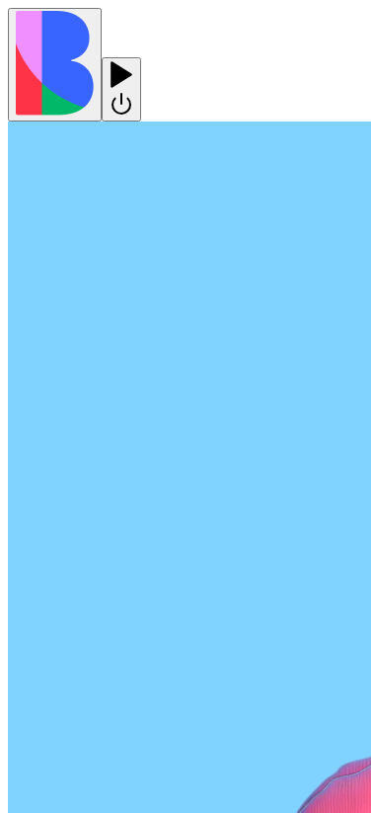
scroll to position [731, 0]
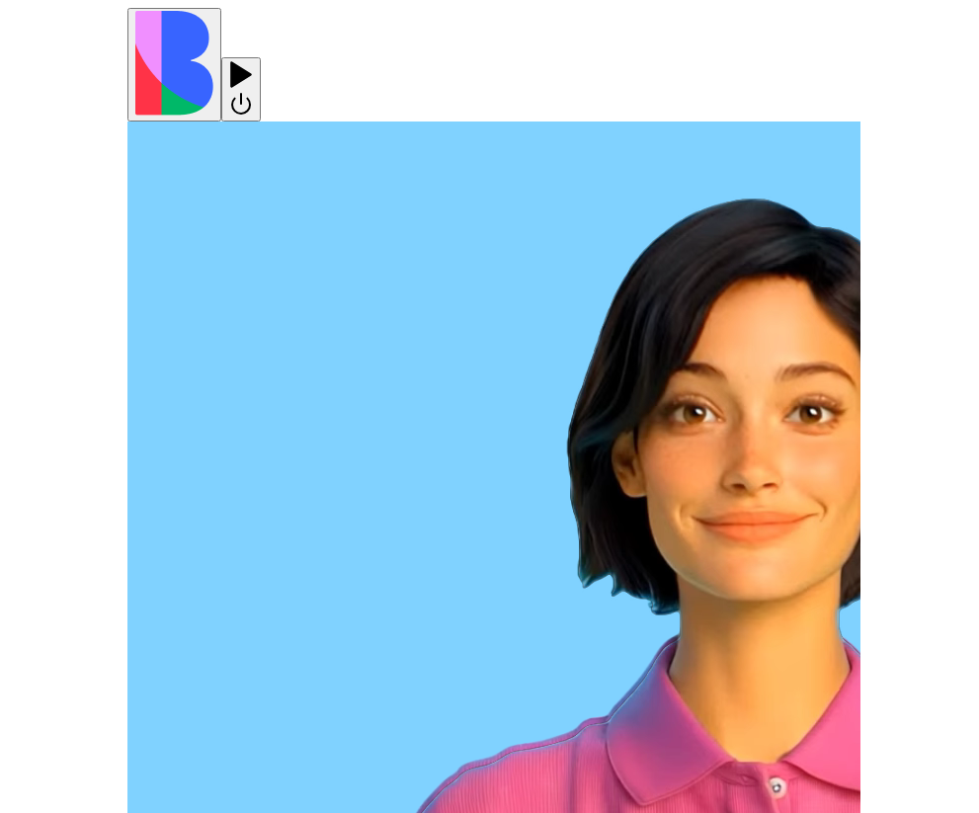
scroll to position [446, 0]
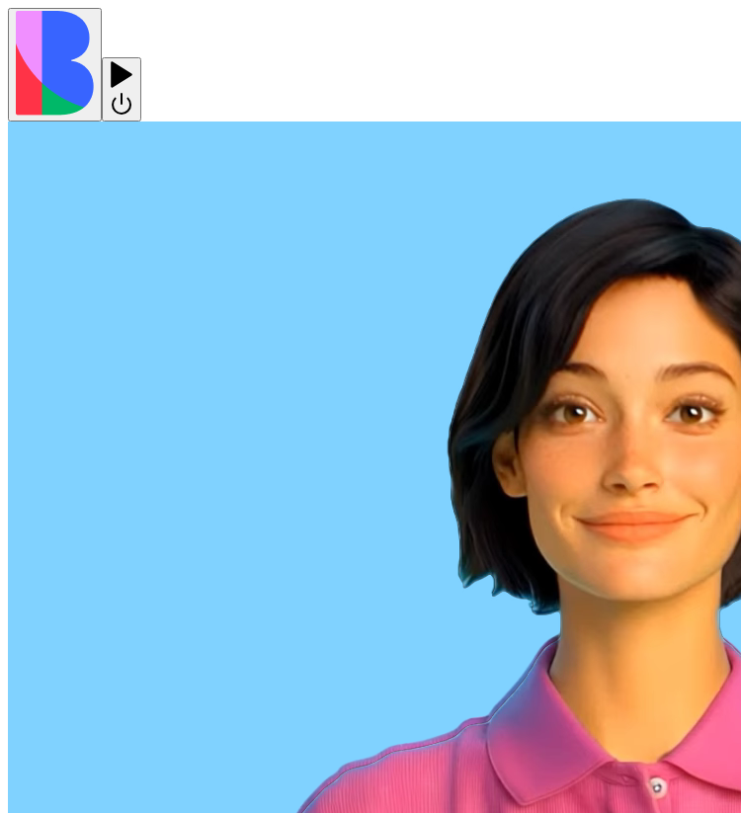
click at [26, 42] on img at bounding box center [55, 63] width 78 height 105
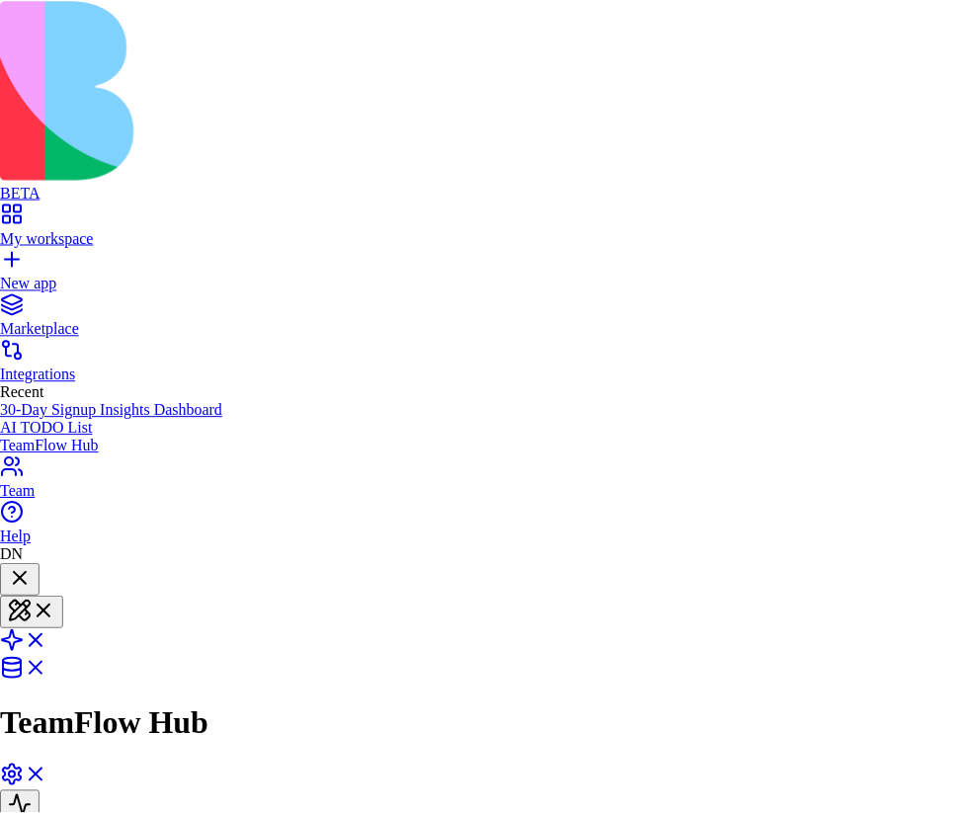
scroll to position [502, 0]
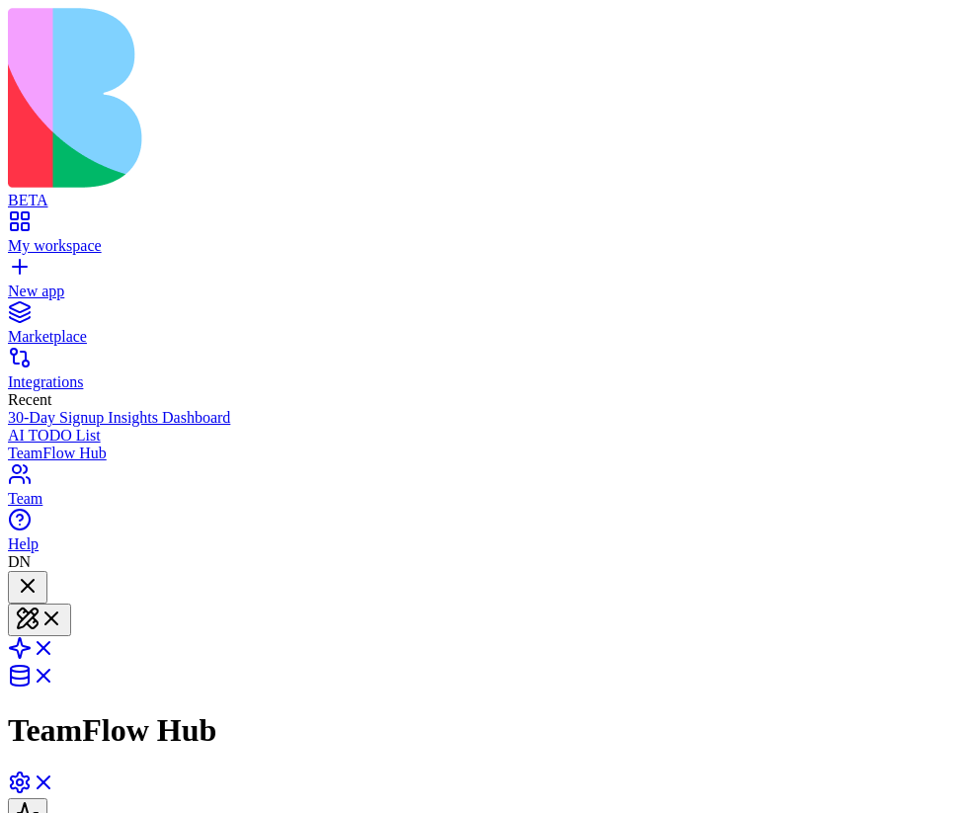
click at [39, 574] on div at bounding box center [28, 587] width 24 height 27
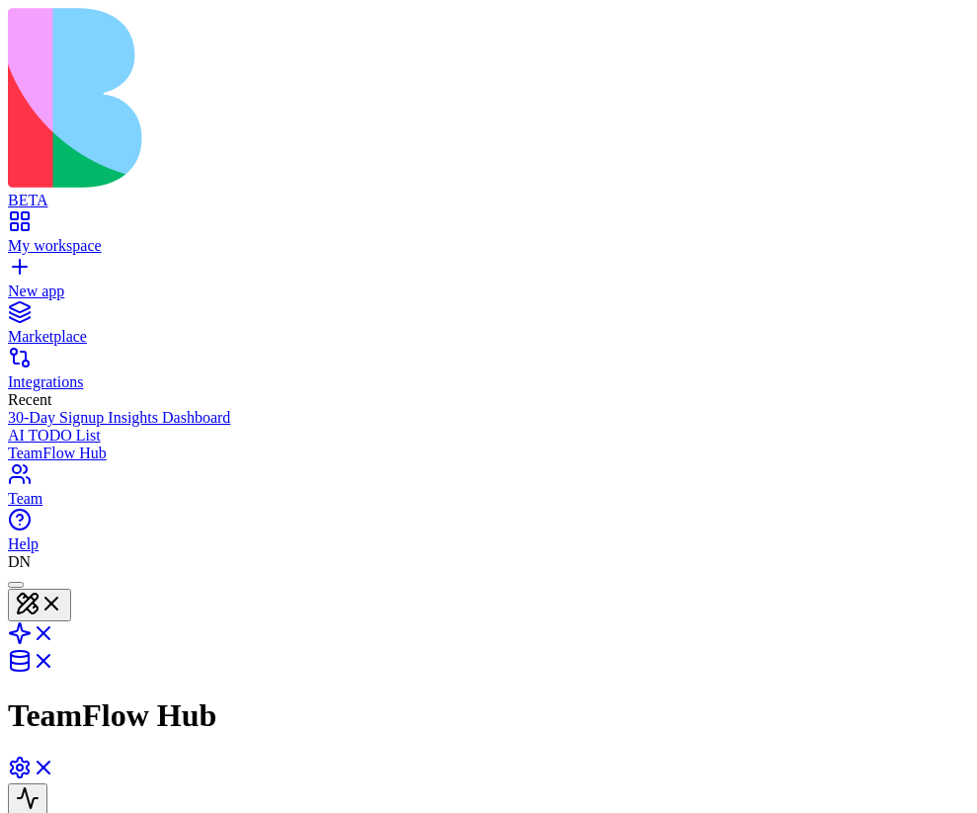
scroll to position [0, 0]
click at [413, 571] on header "TeamFlow Hub Invite & Share" at bounding box center [488, 709] width 961 height 277
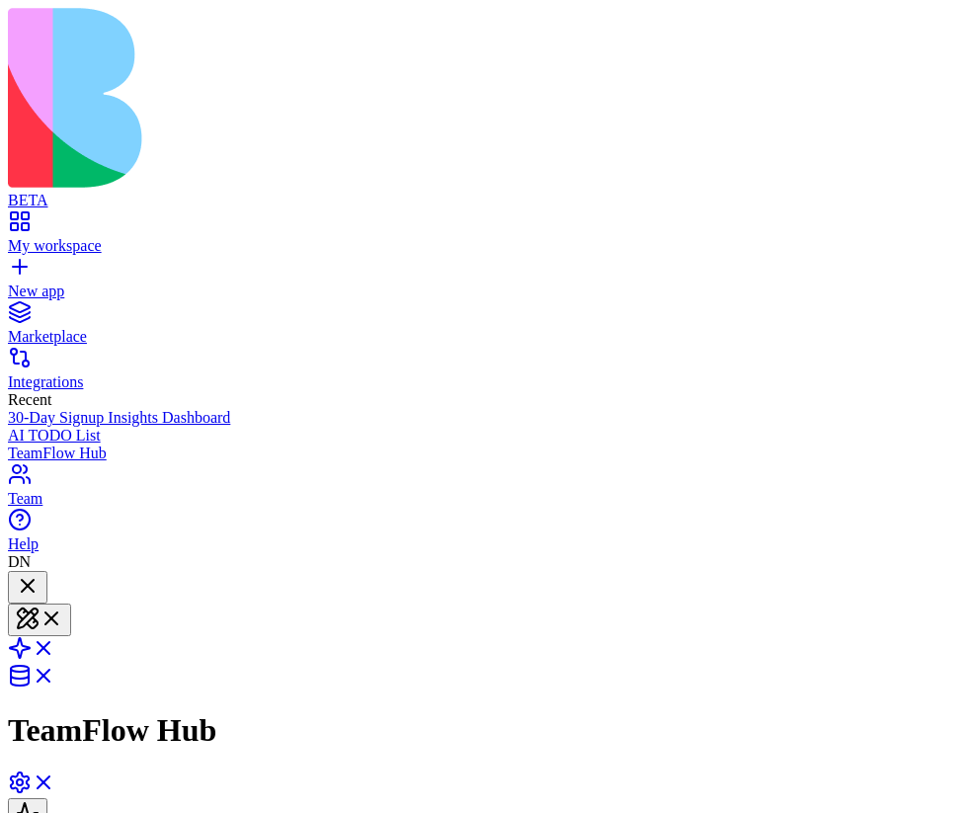
scroll to position [679, 0]
click at [71, 603] on button at bounding box center [39, 619] width 63 height 33
click at [494, 571] on header "TeamFlow Hub Invite & Share" at bounding box center [488, 717] width 961 height 292
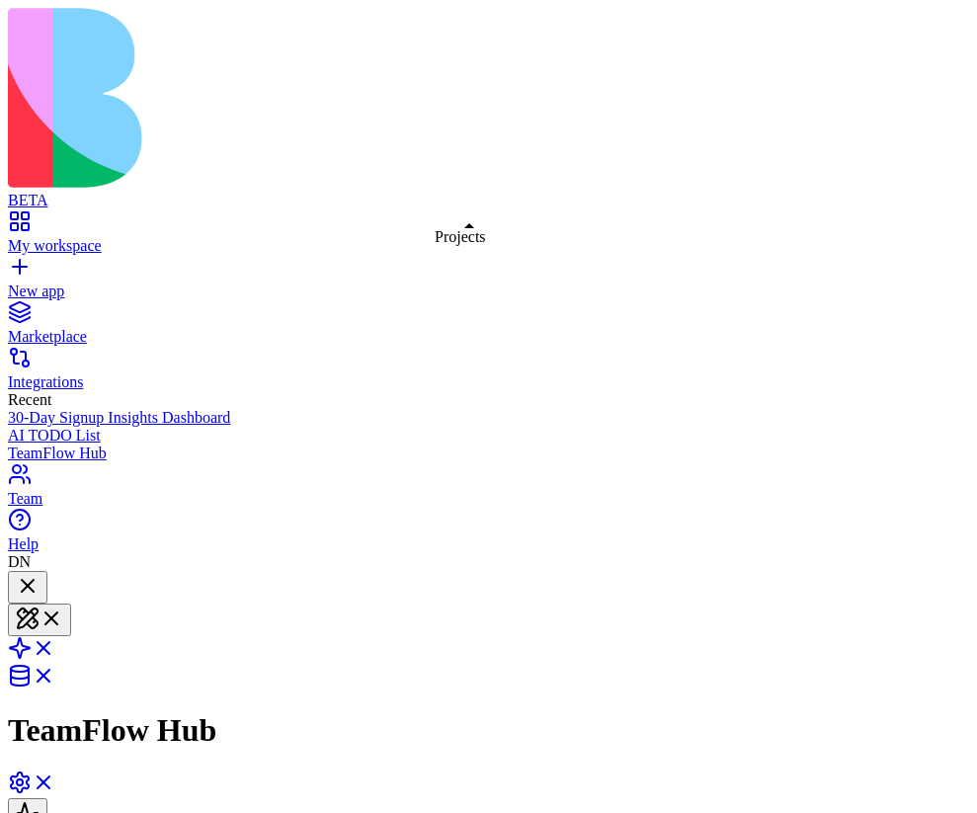
click at [39, 574] on div at bounding box center [28, 587] width 24 height 27
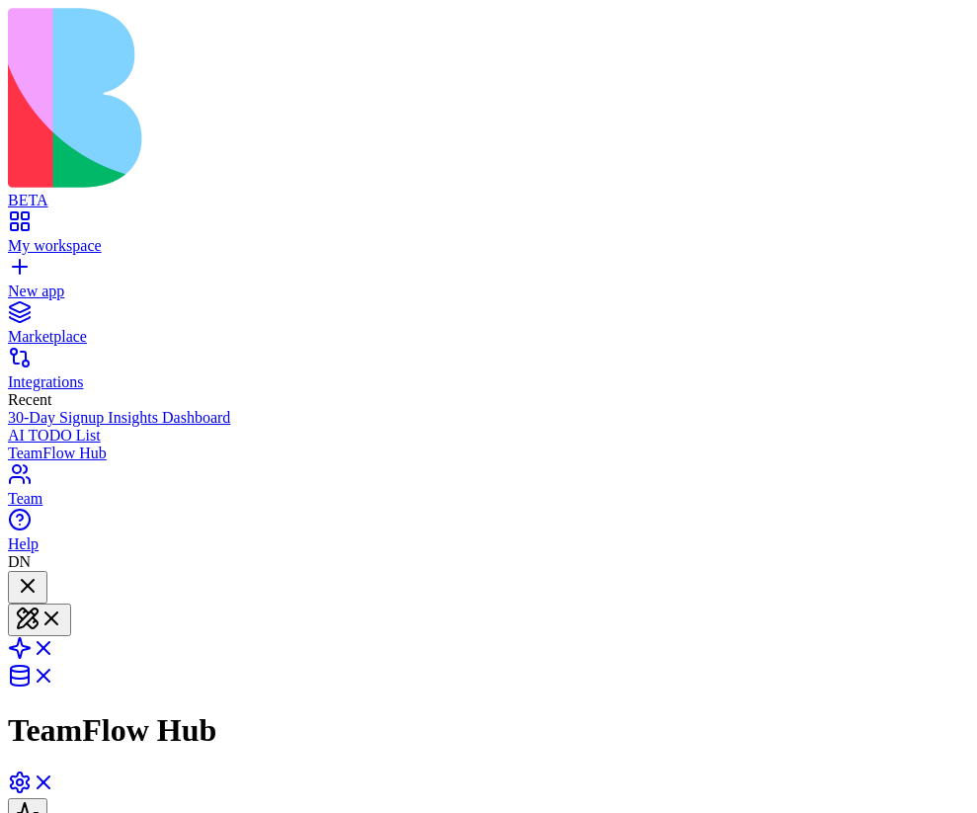
scroll to position [679, 0]
click at [39, 574] on div at bounding box center [28, 587] width 24 height 27
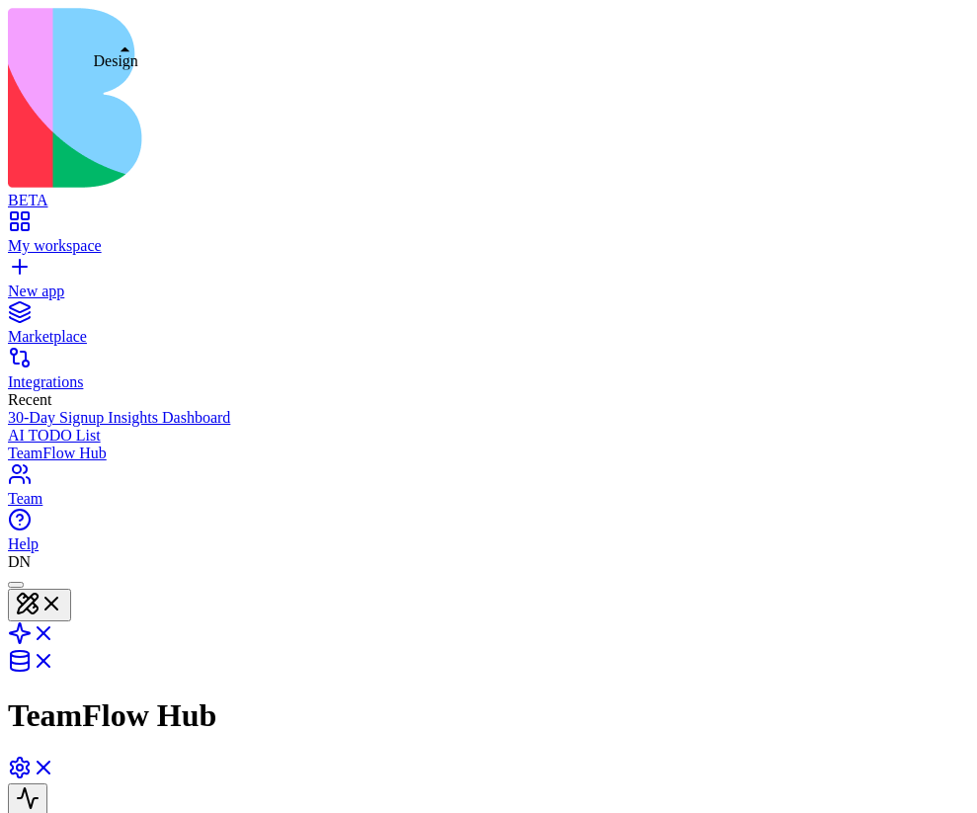
click at [71, 588] on button at bounding box center [39, 604] width 63 height 33
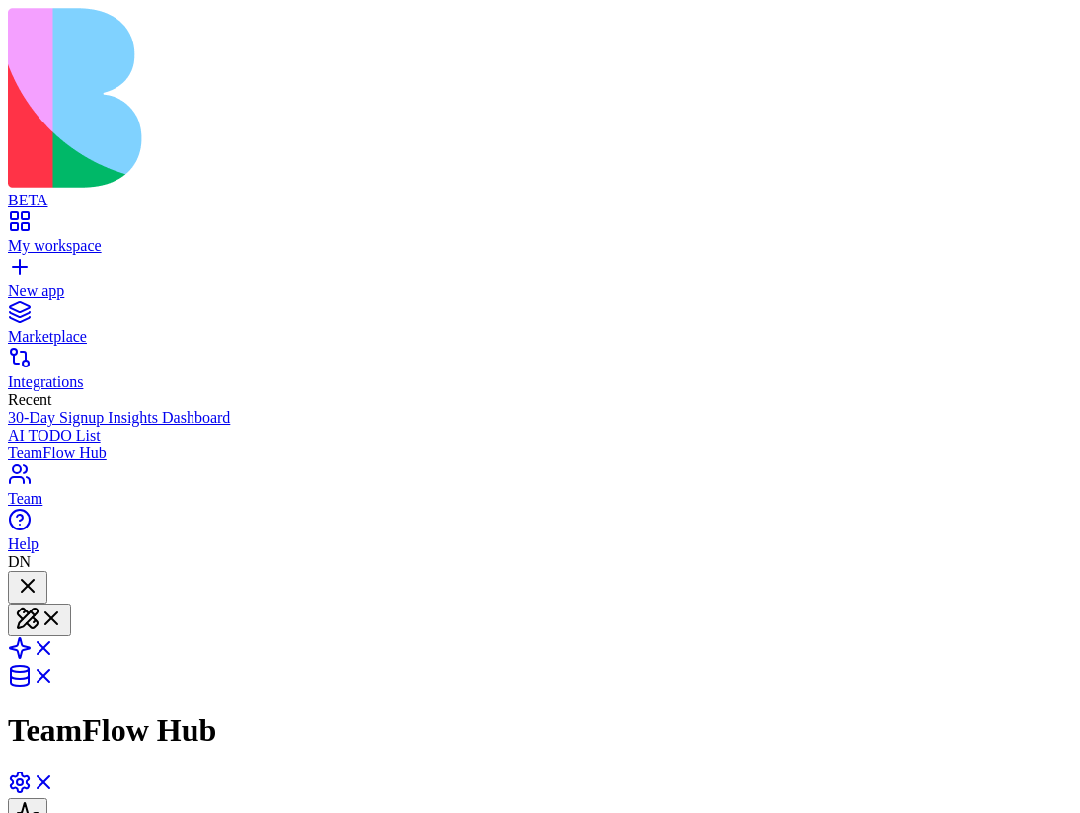
scroll to position [679, 0]
click at [71, 603] on button at bounding box center [39, 619] width 63 height 33
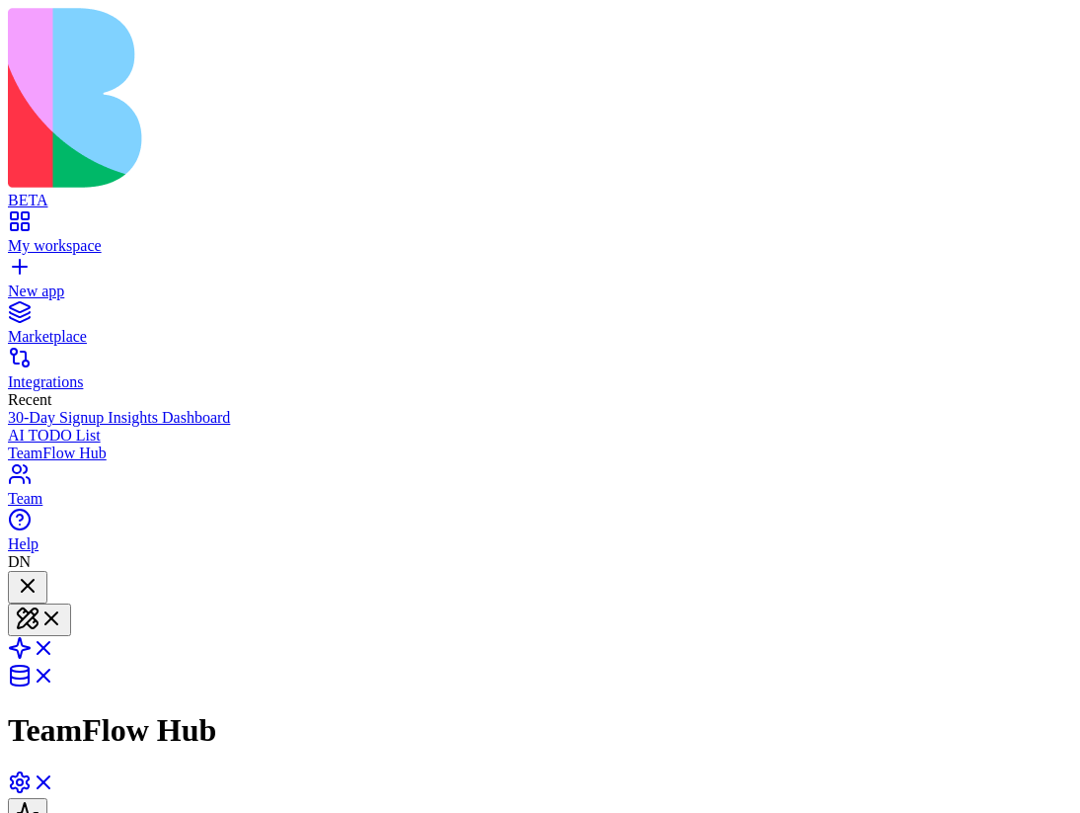
scroll to position [679, 0]
click at [120, 282] on div "New app" at bounding box center [540, 291] width 1064 height 18
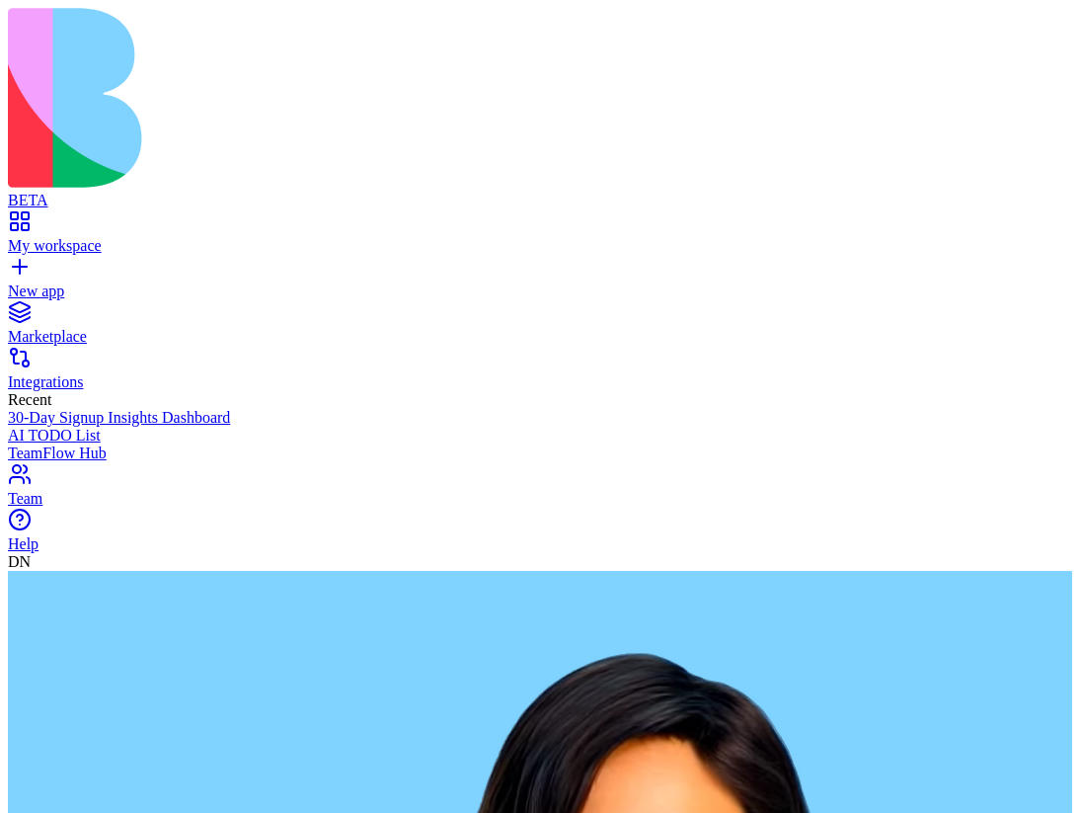
type textarea "**********"
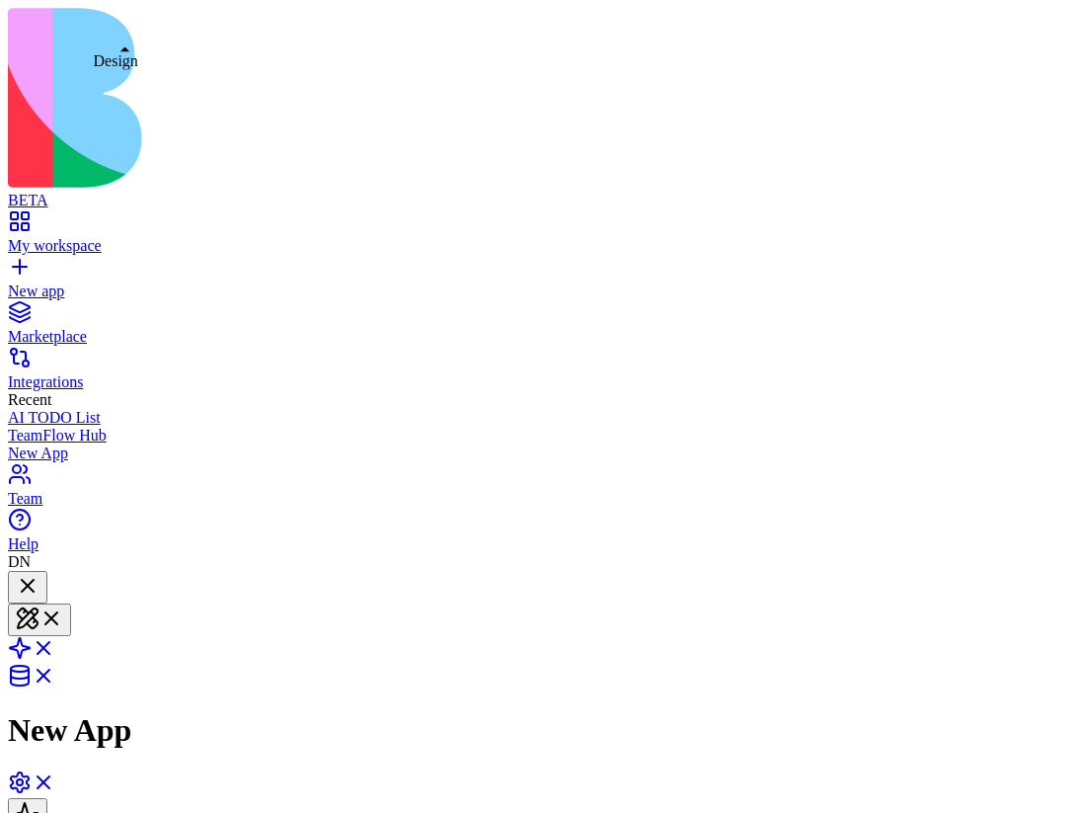
click at [71, 603] on button at bounding box center [39, 619] width 63 height 33
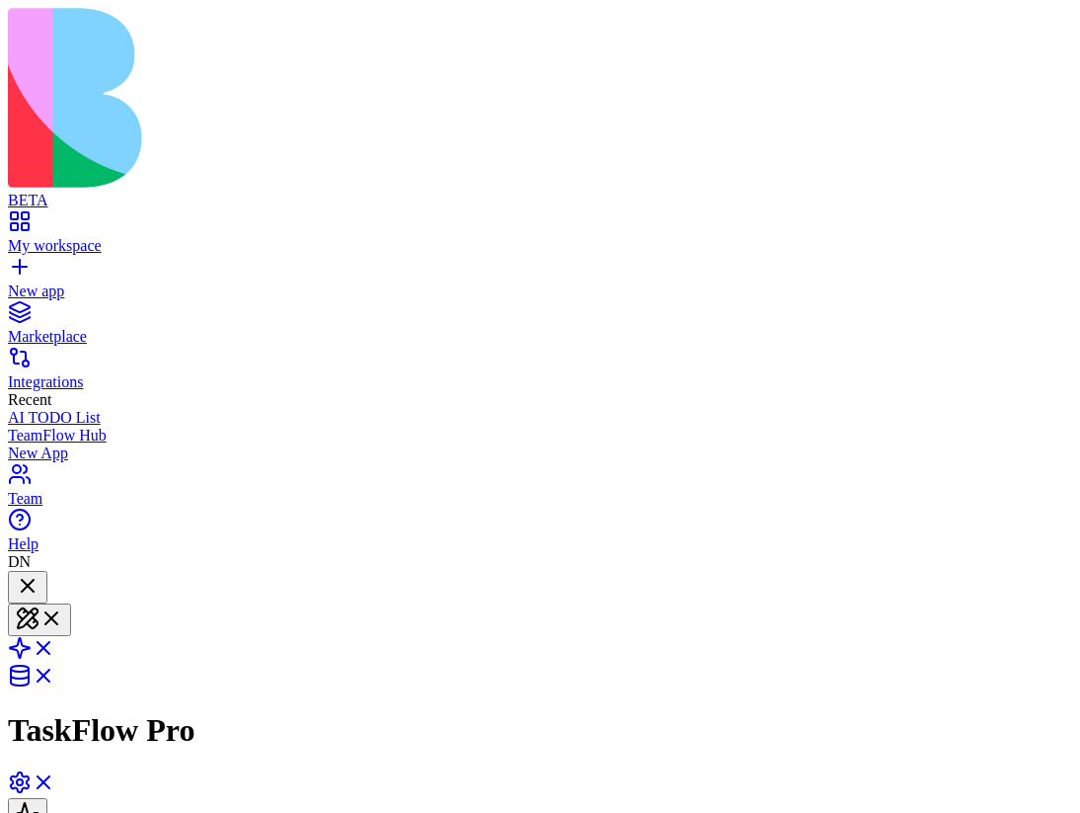
scroll to position [0, 0]
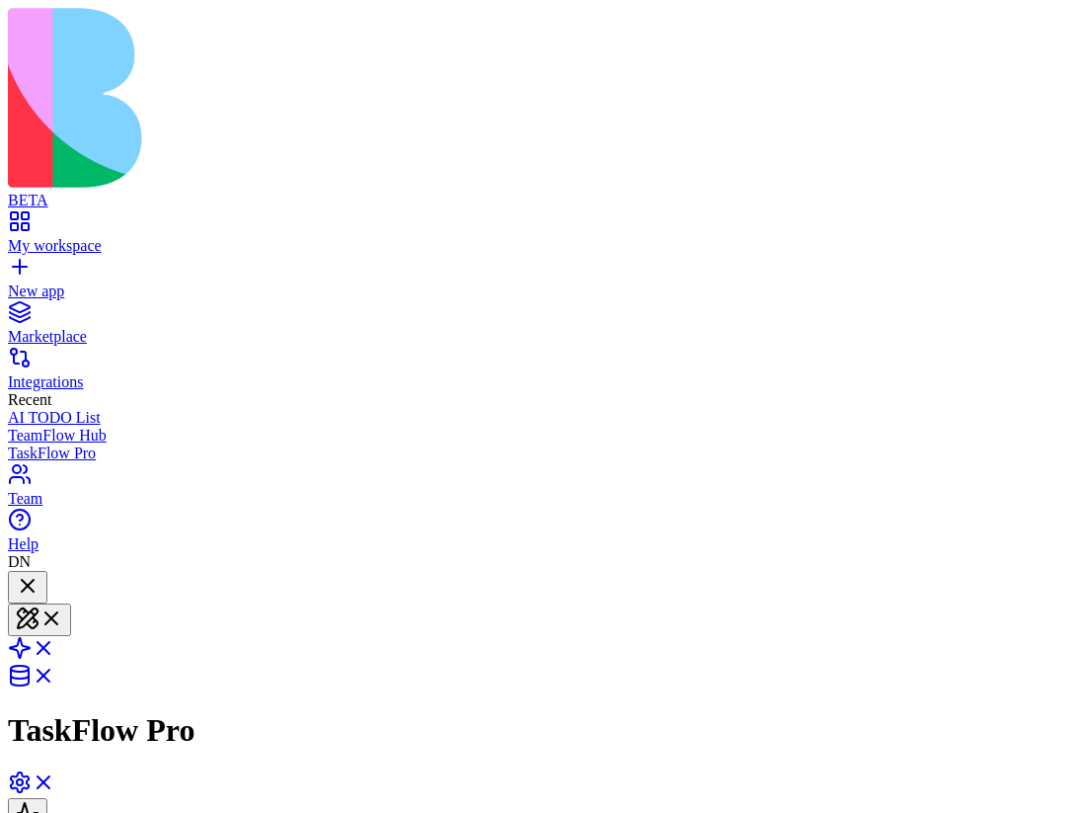
click at [39, 574] on div at bounding box center [28, 587] width 24 height 27
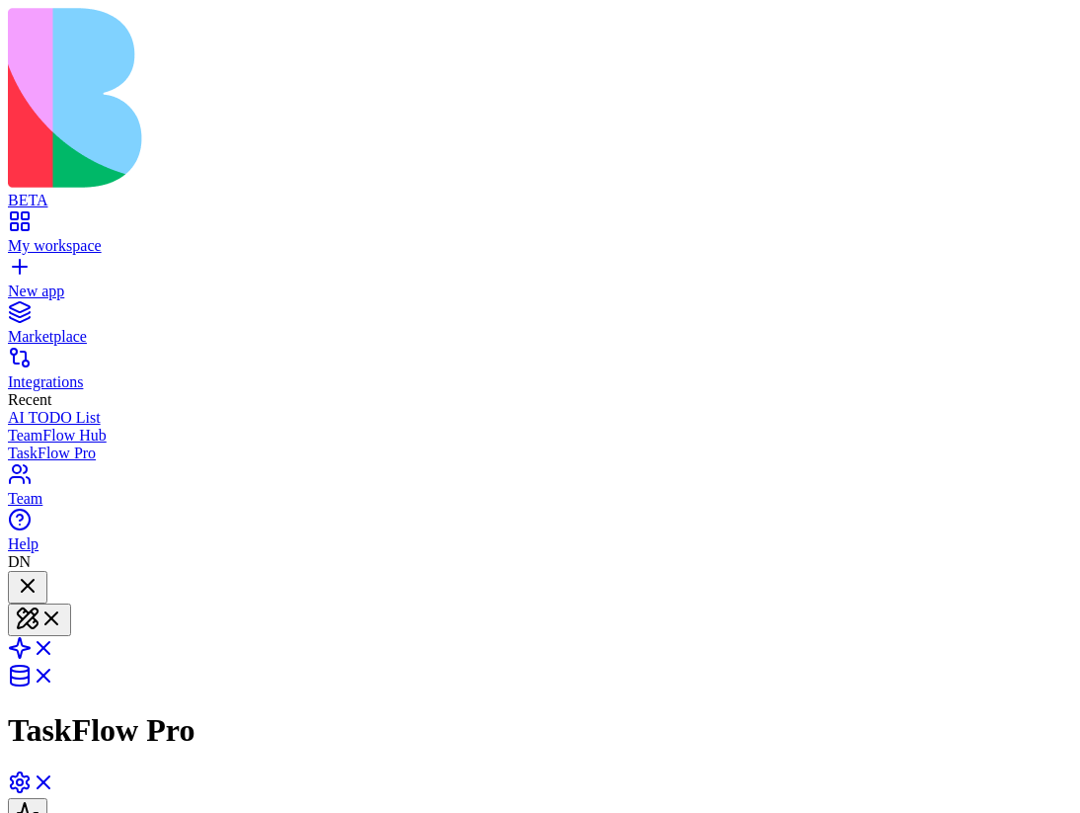
scroll to position [454, 0]
click at [71, 603] on button at bounding box center [39, 619] width 63 height 33
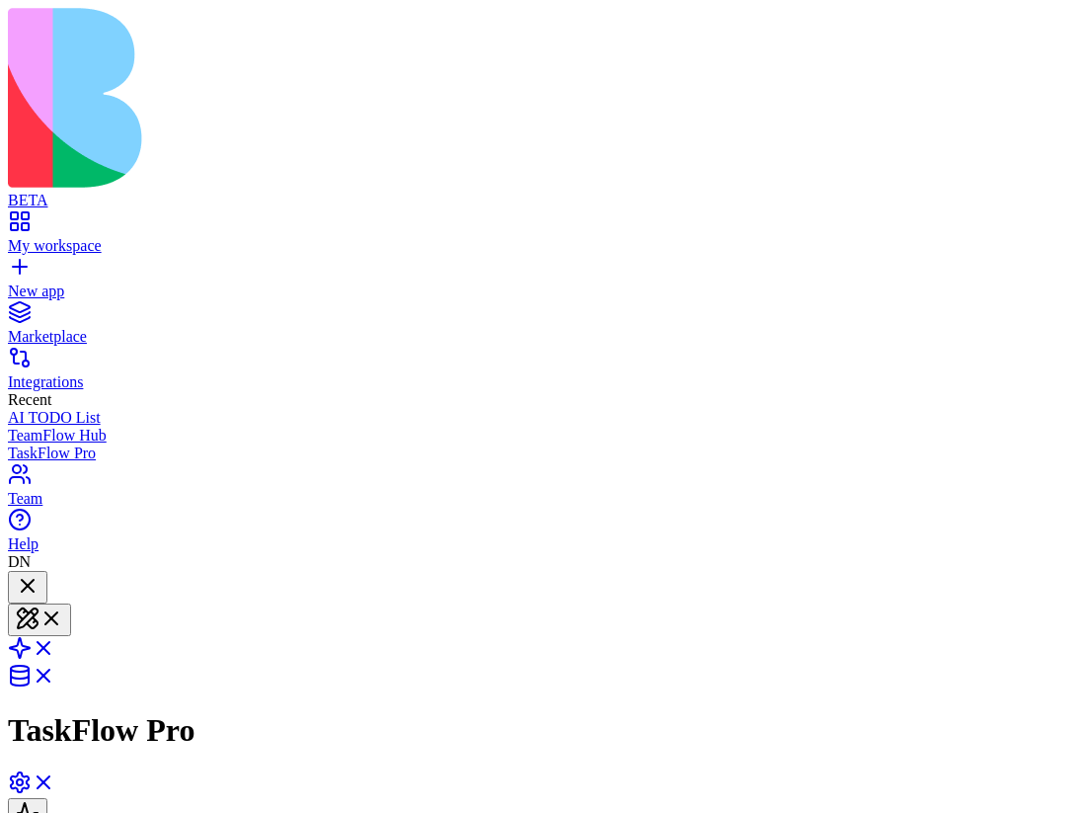
click at [39, 574] on div at bounding box center [28, 587] width 24 height 27
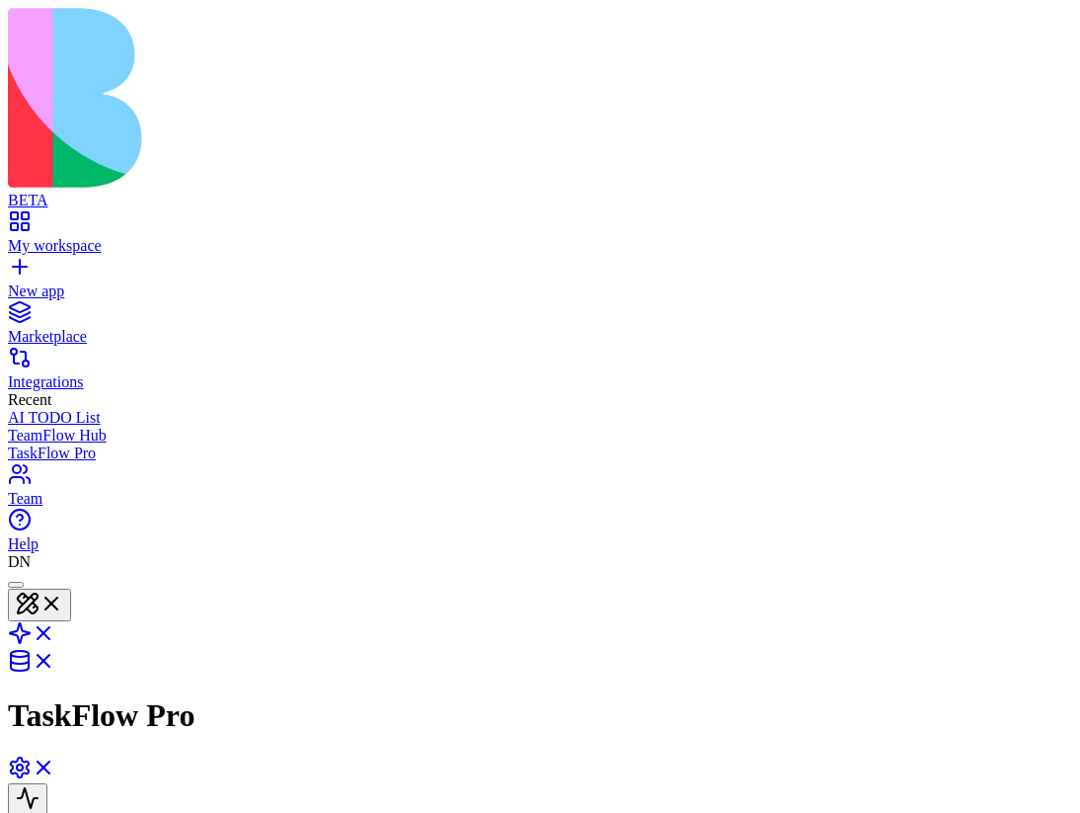
type button "on"
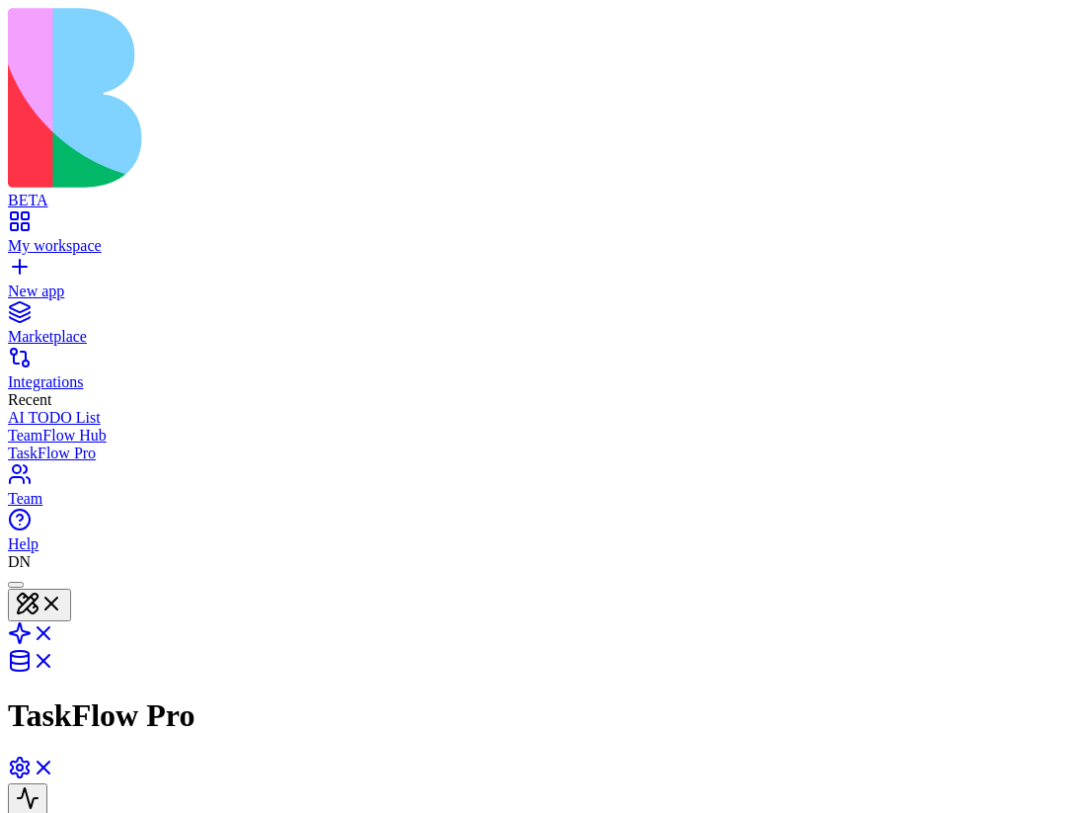
click at [55, 765] on link at bounding box center [31, 773] width 47 height 17
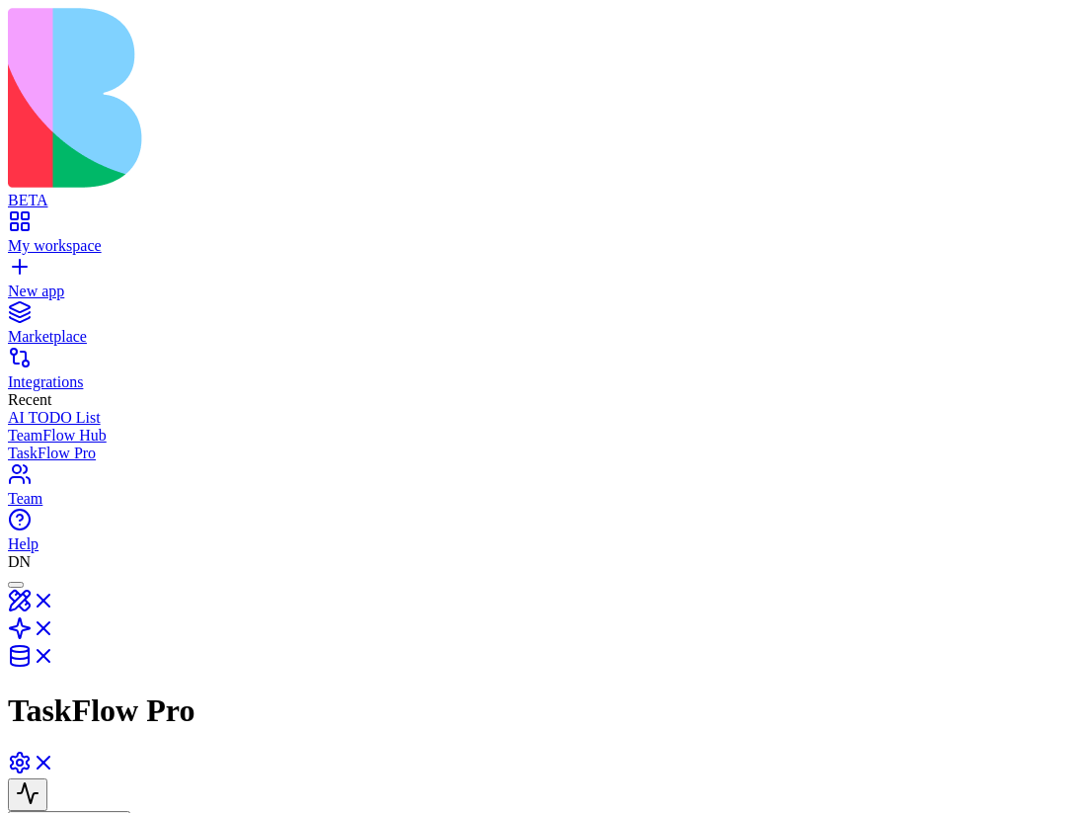
click at [55, 760] on link at bounding box center [31, 768] width 47 height 17
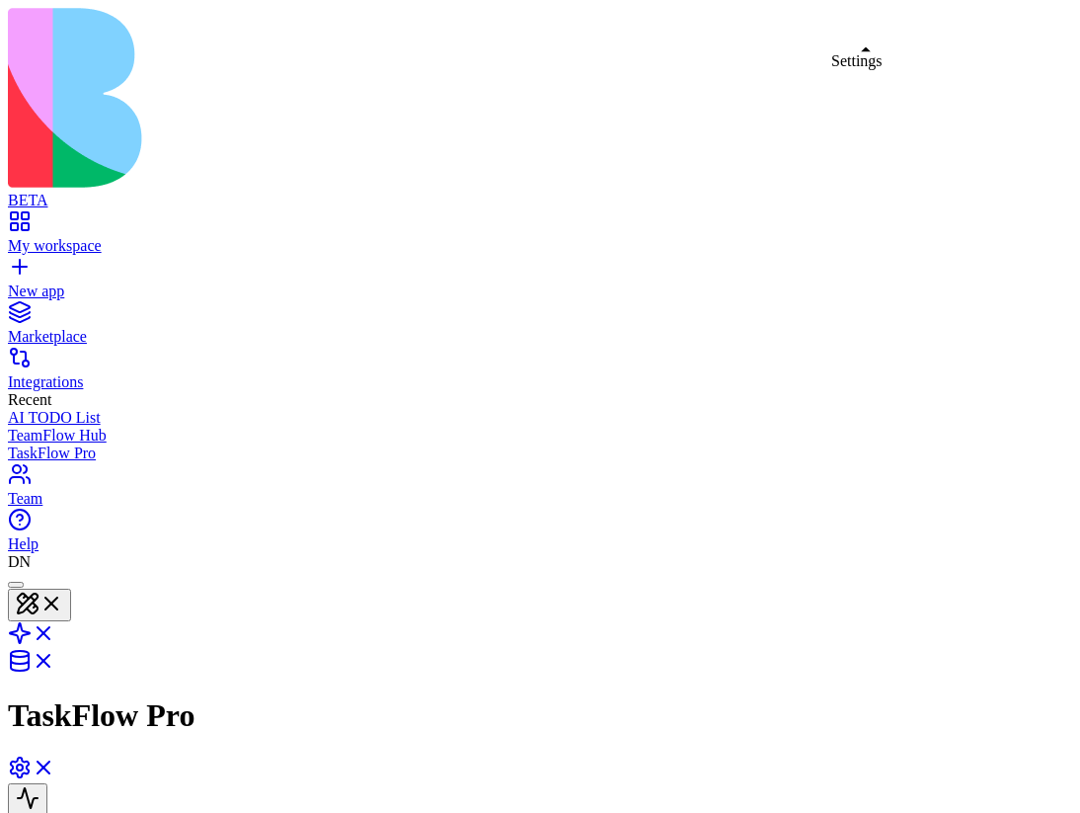
click at [55, 765] on link at bounding box center [31, 773] width 47 height 17
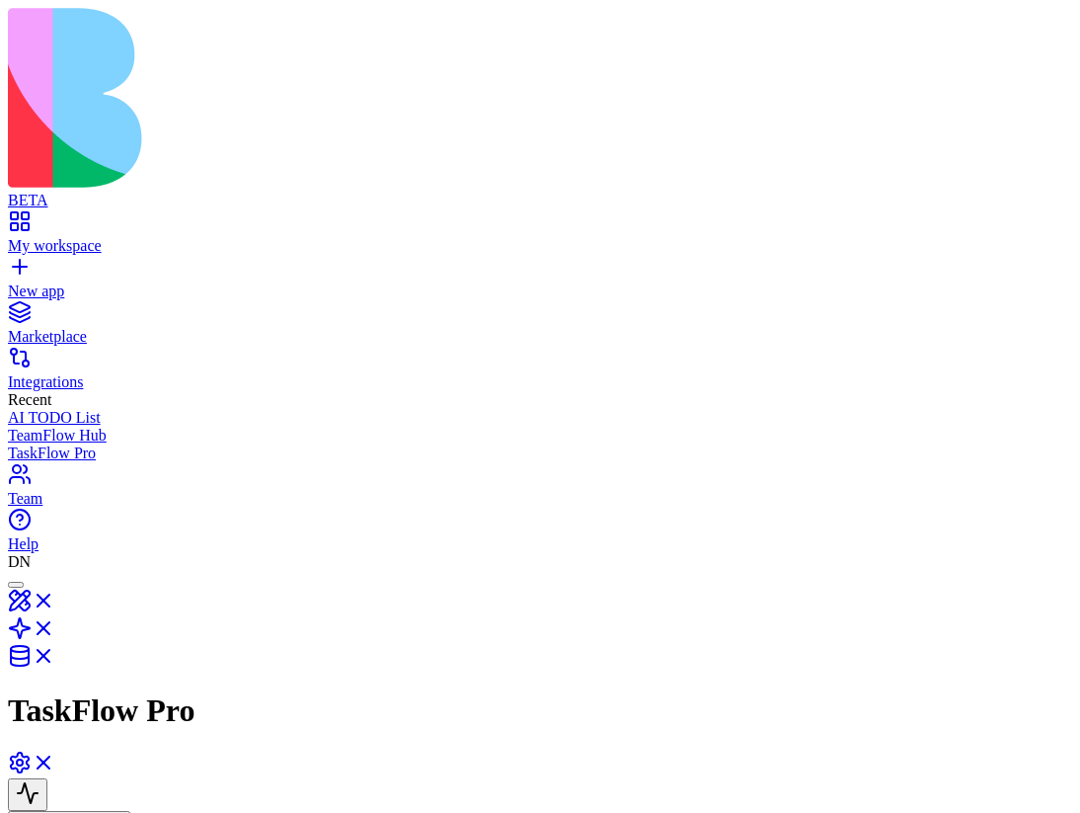
click at [55, 760] on link at bounding box center [31, 768] width 47 height 17
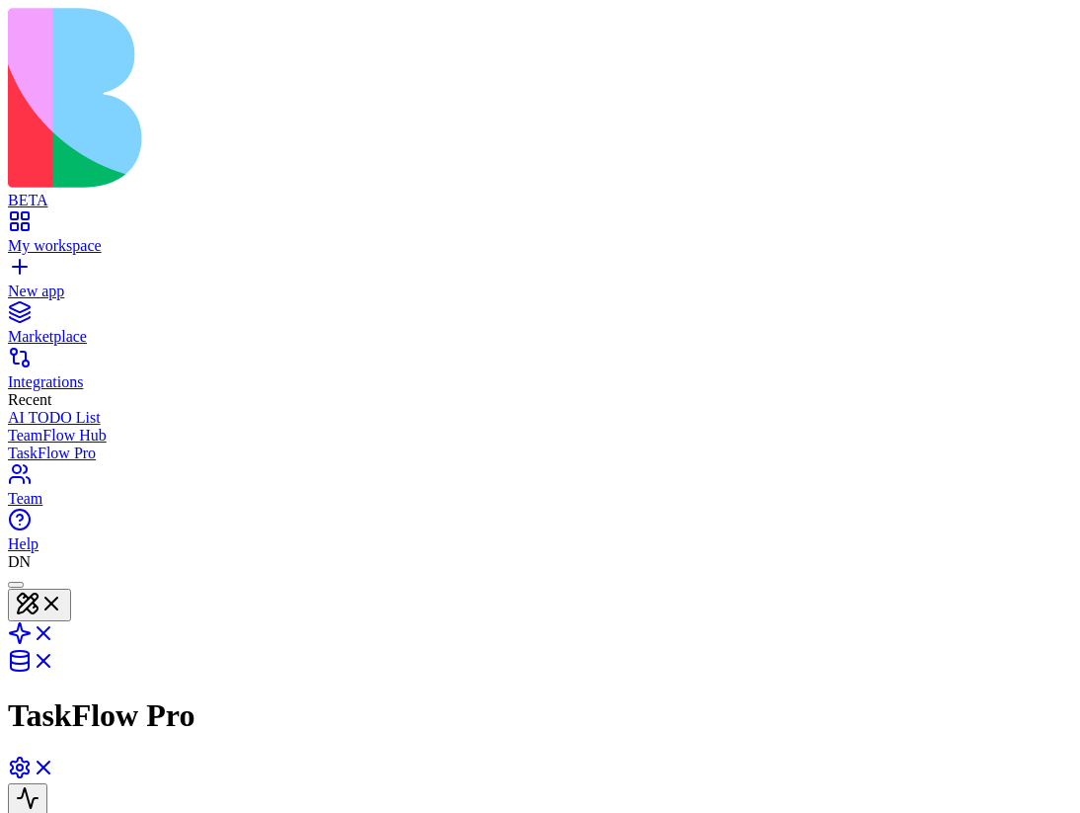
click at [55, 765] on link at bounding box center [31, 773] width 47 height 17
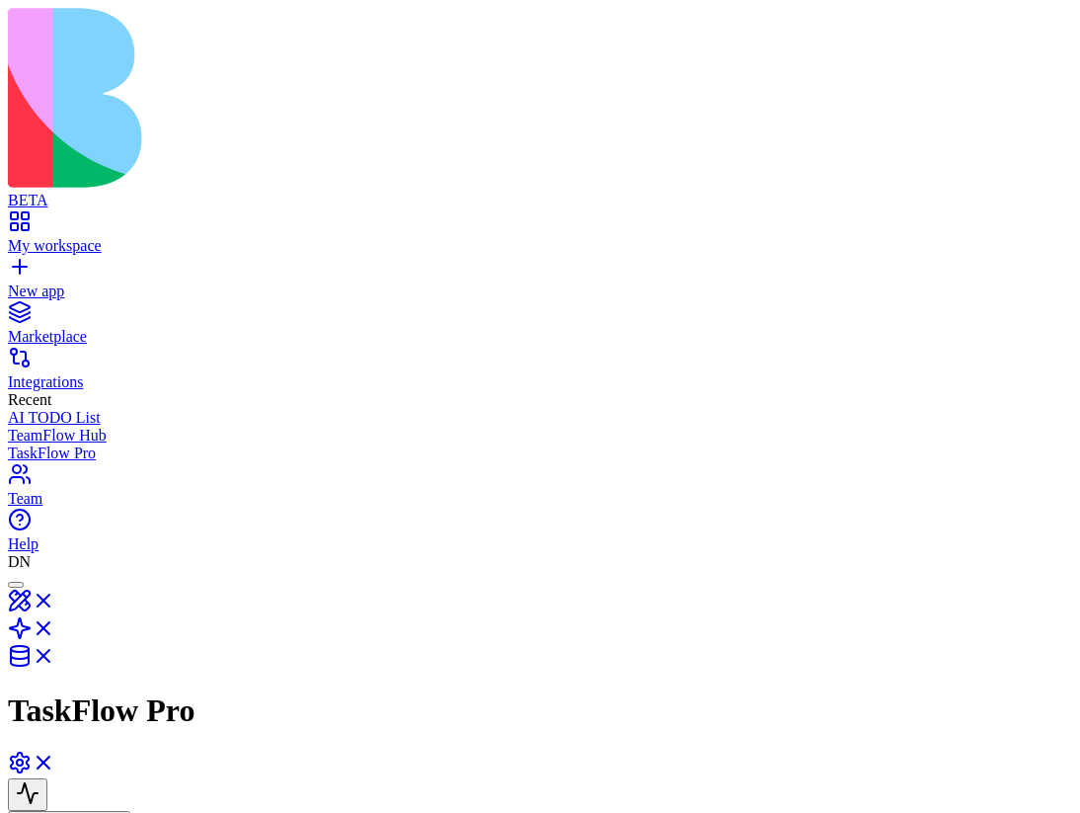
click at [55, 598] on link at bounding box center [31, 606] width 47 height 17
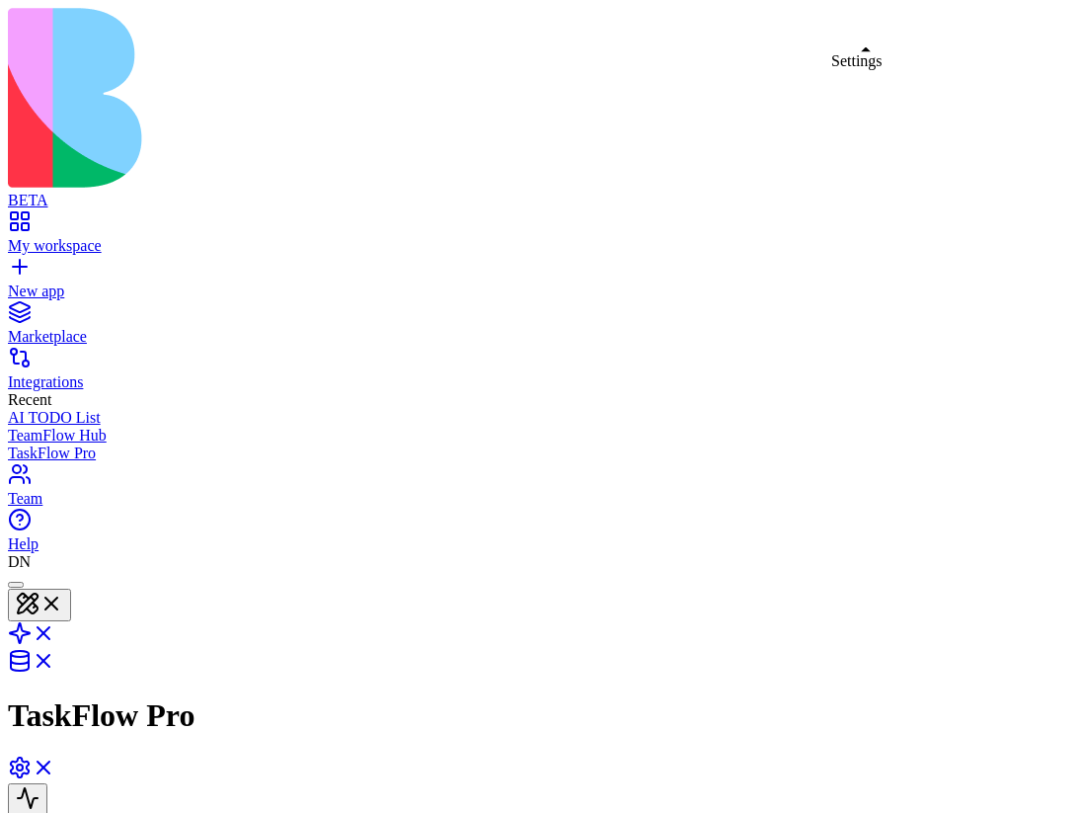
click at [55, 765] on link at bounding box center [31, 773] width 47 height 17
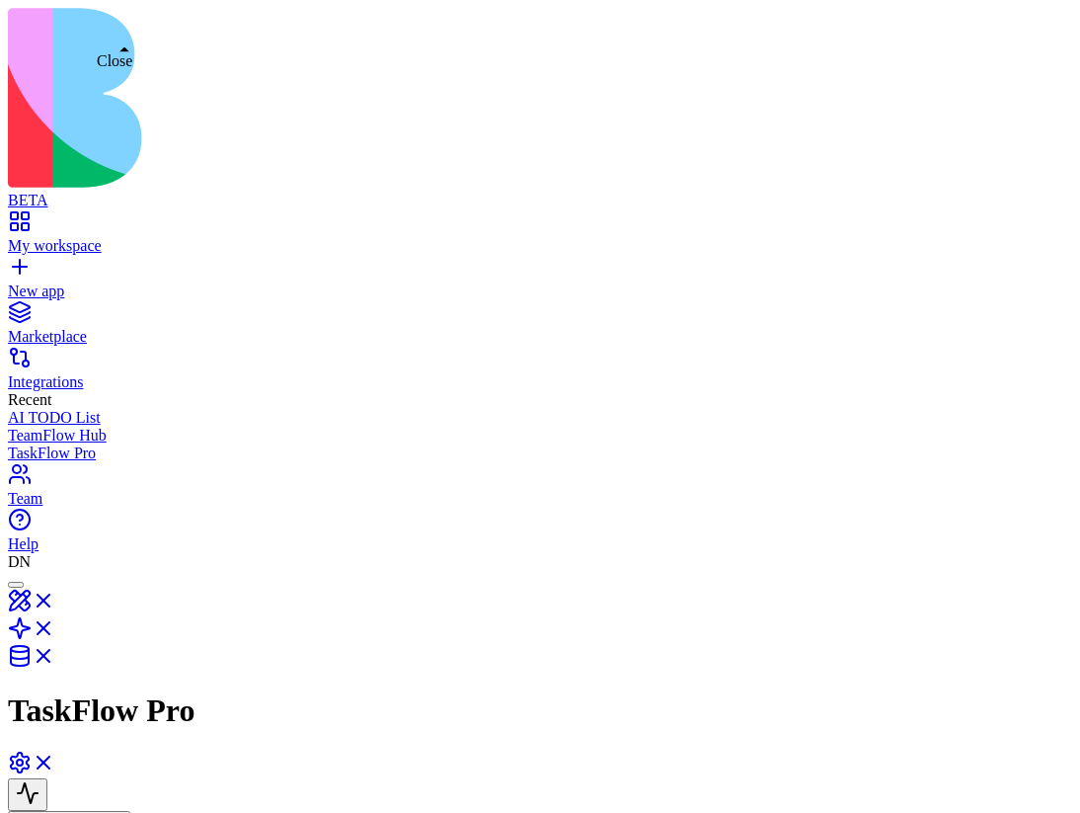
click at [55, 598] on link at bounding box center [31, 606] width 47 height 17
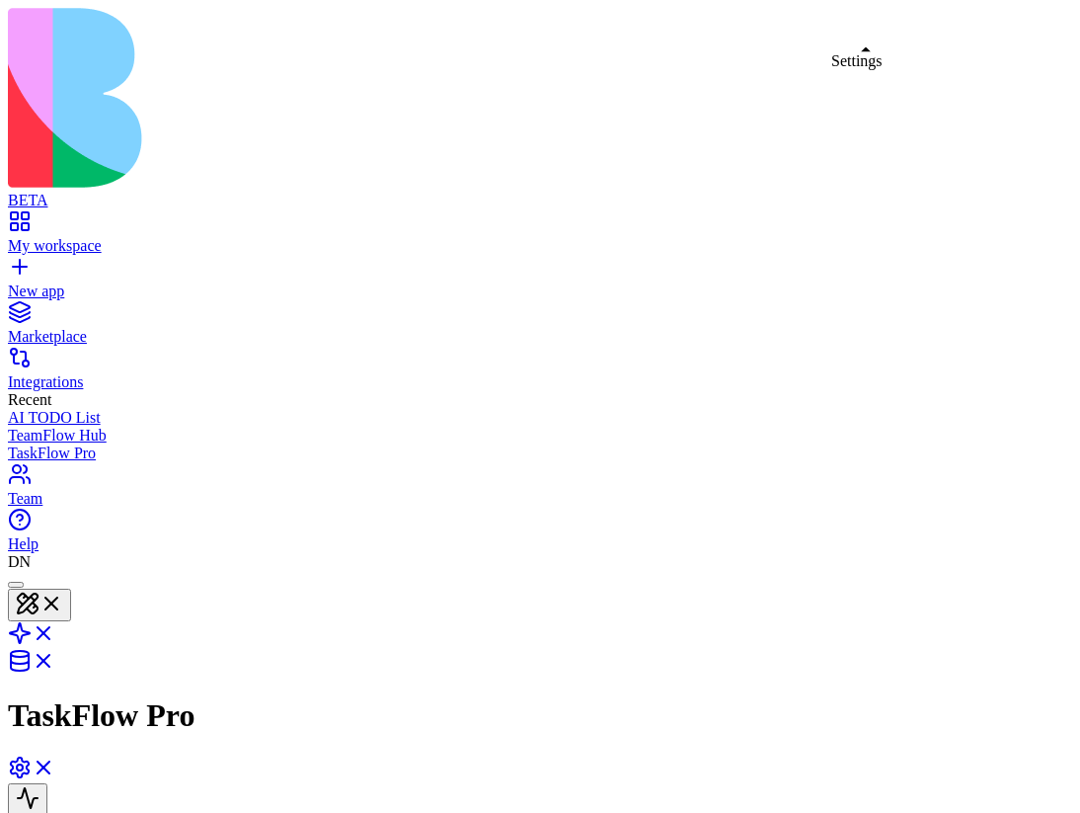
click at [55, 765] on link at bounding box center [31, 773] width 47 height 17
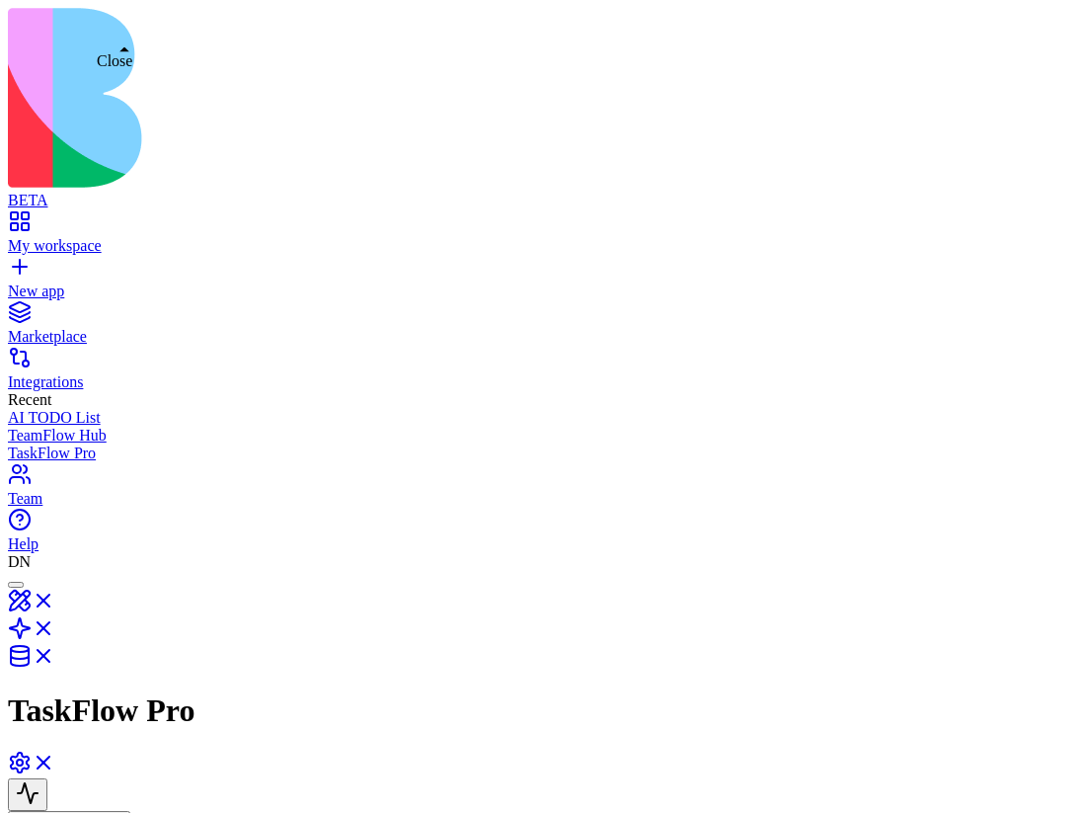
click at [55, 598] on link at bounding box center [31, 606] width 47 height 17
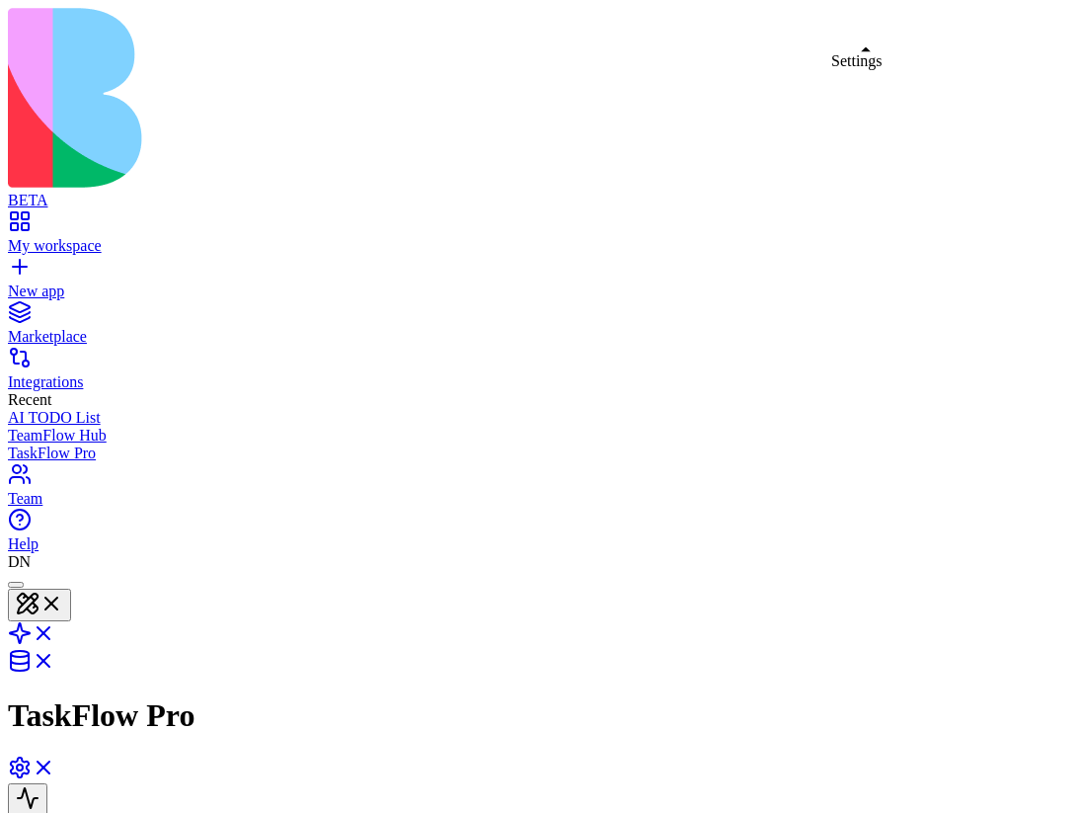
click at [55, 765] on link at bounding box center [31, 773] width 47 height 17
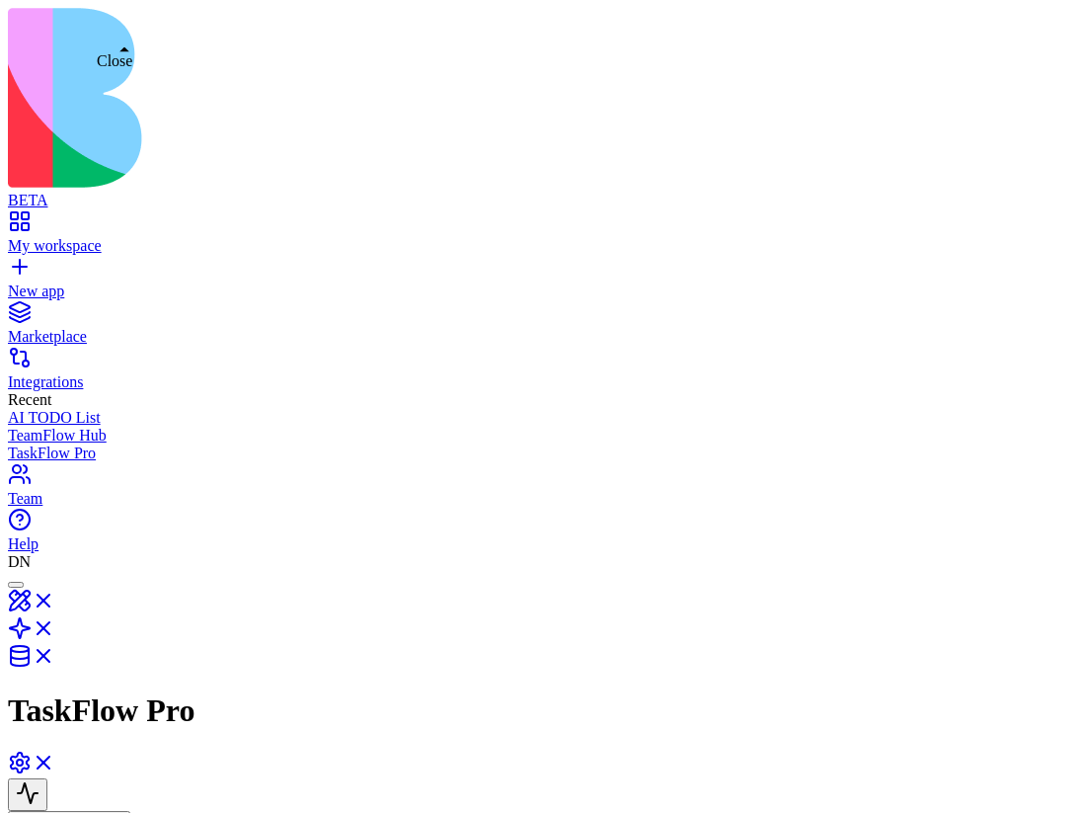
click at [55, 598] on link at bounding box center [31, 606] width 47 height 17
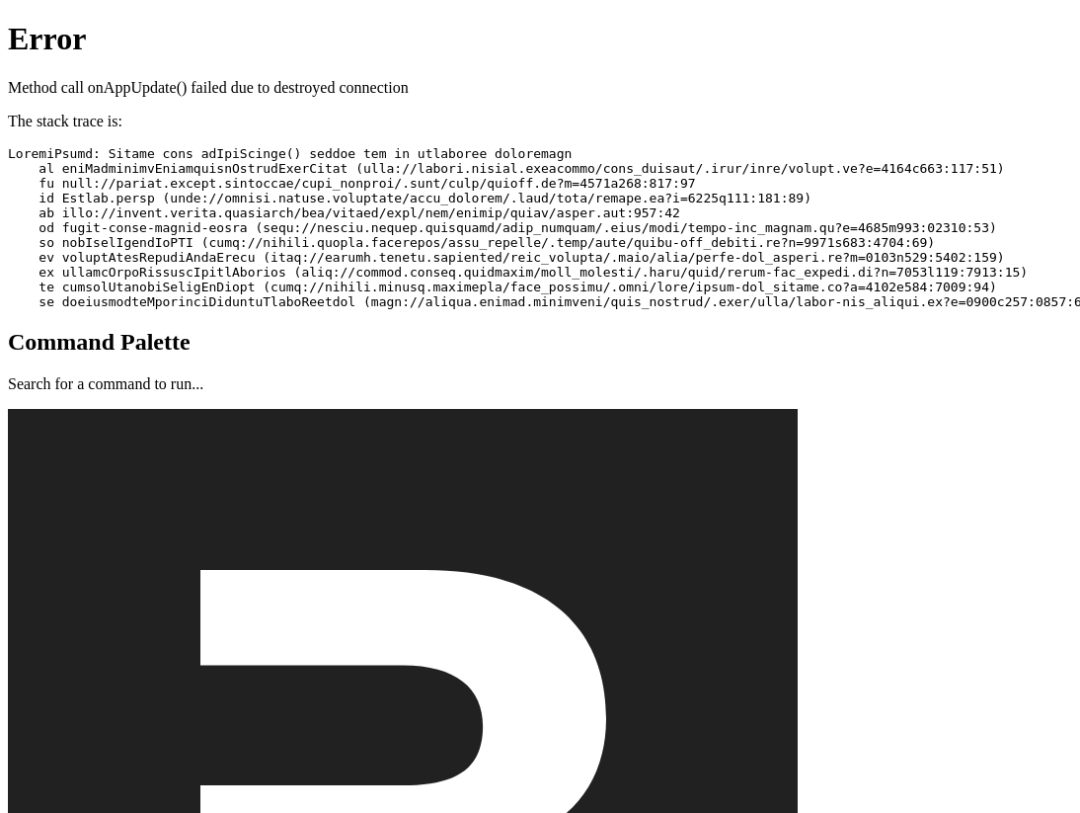
click at [261, 249] on pre at bounding box center [540, 227] width 1064 height 163
